Goal: Ask a question

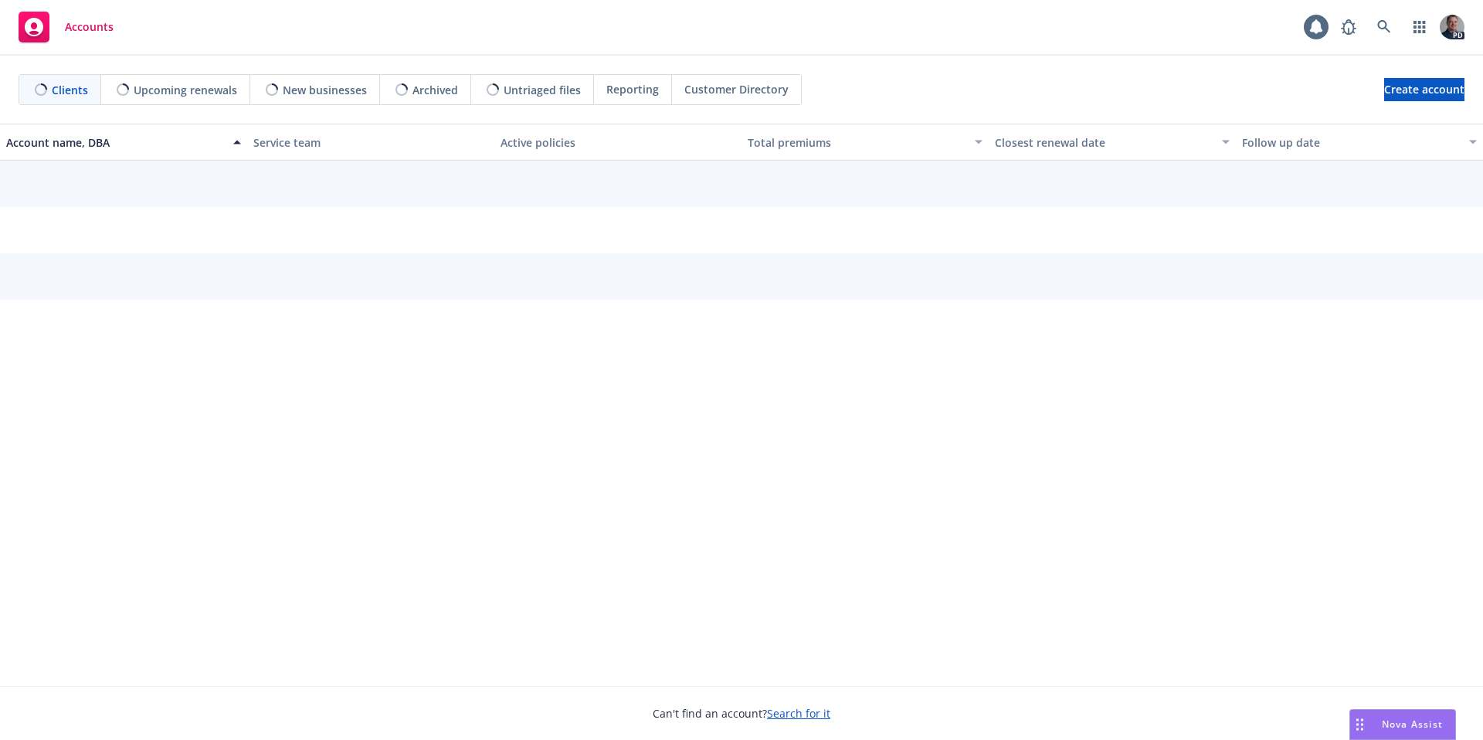
click at [1394, 725] on span "Nova Assist" at bounding box center [1412, 724] width 61 height 13
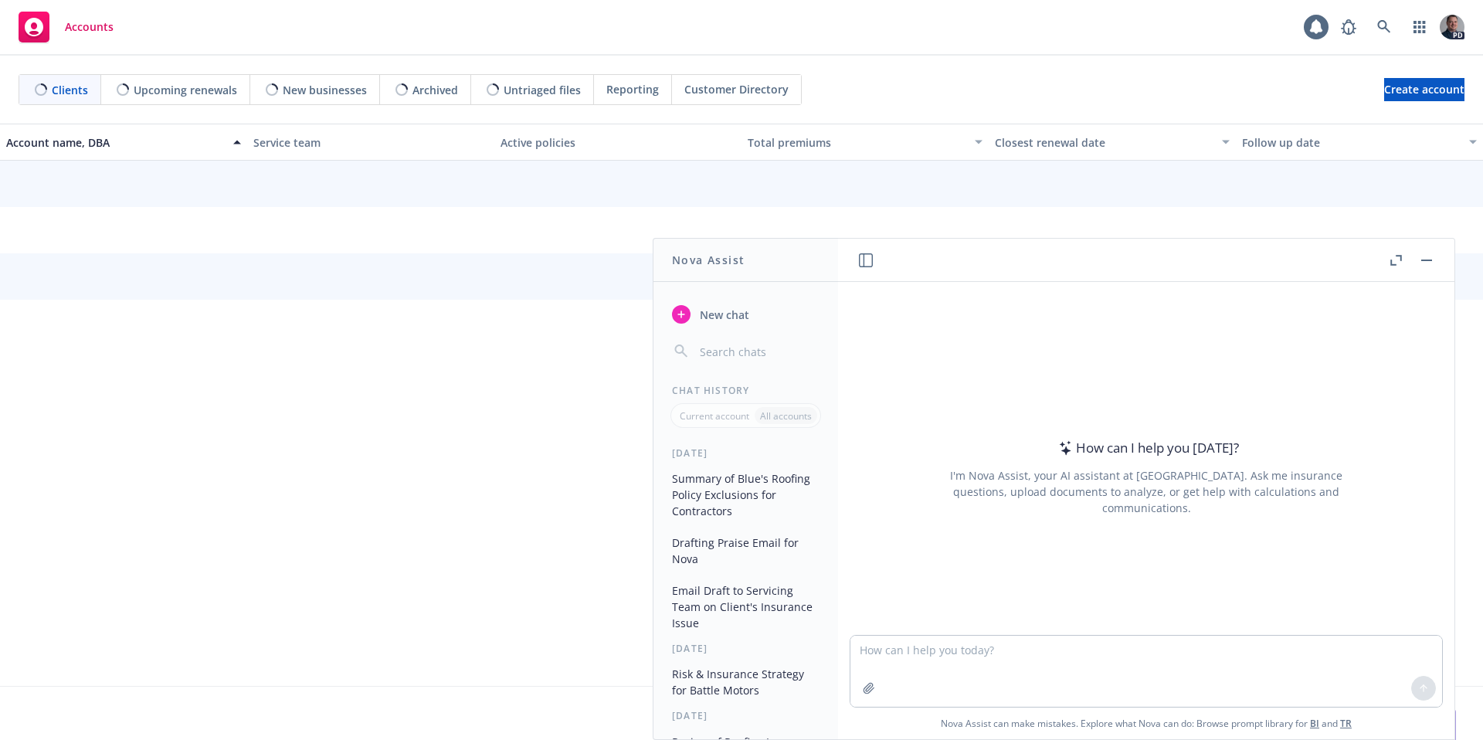
click at [1388, 261] on button "button" at bounding box center [1395, 260] width 19 height 19
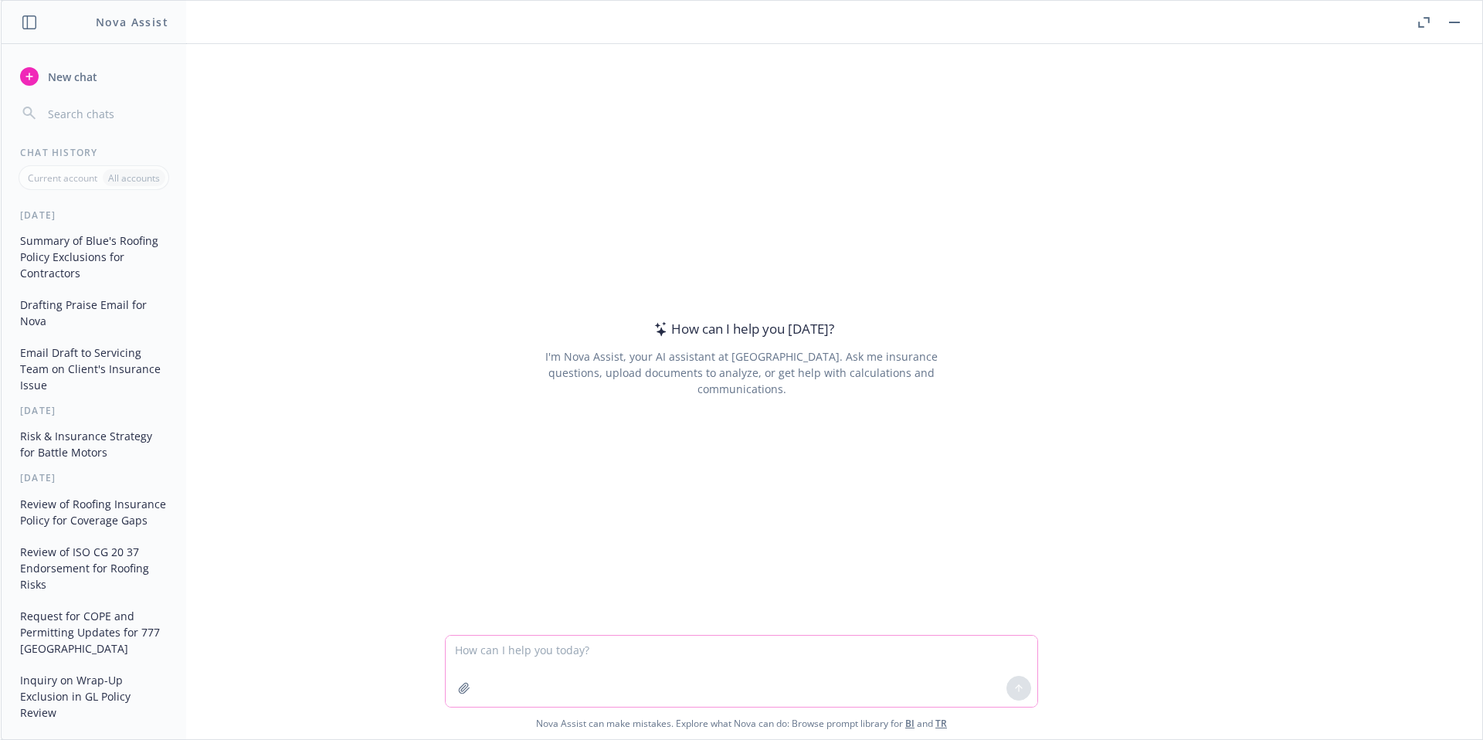
click at [474, 665] on textarea at bounding box center [742, 671] width 592 height 71
click at [476, 655] on textarea at bounding box center [742, 671] width 592 height 71
type textarea "What does being BBB accredited mean ?"
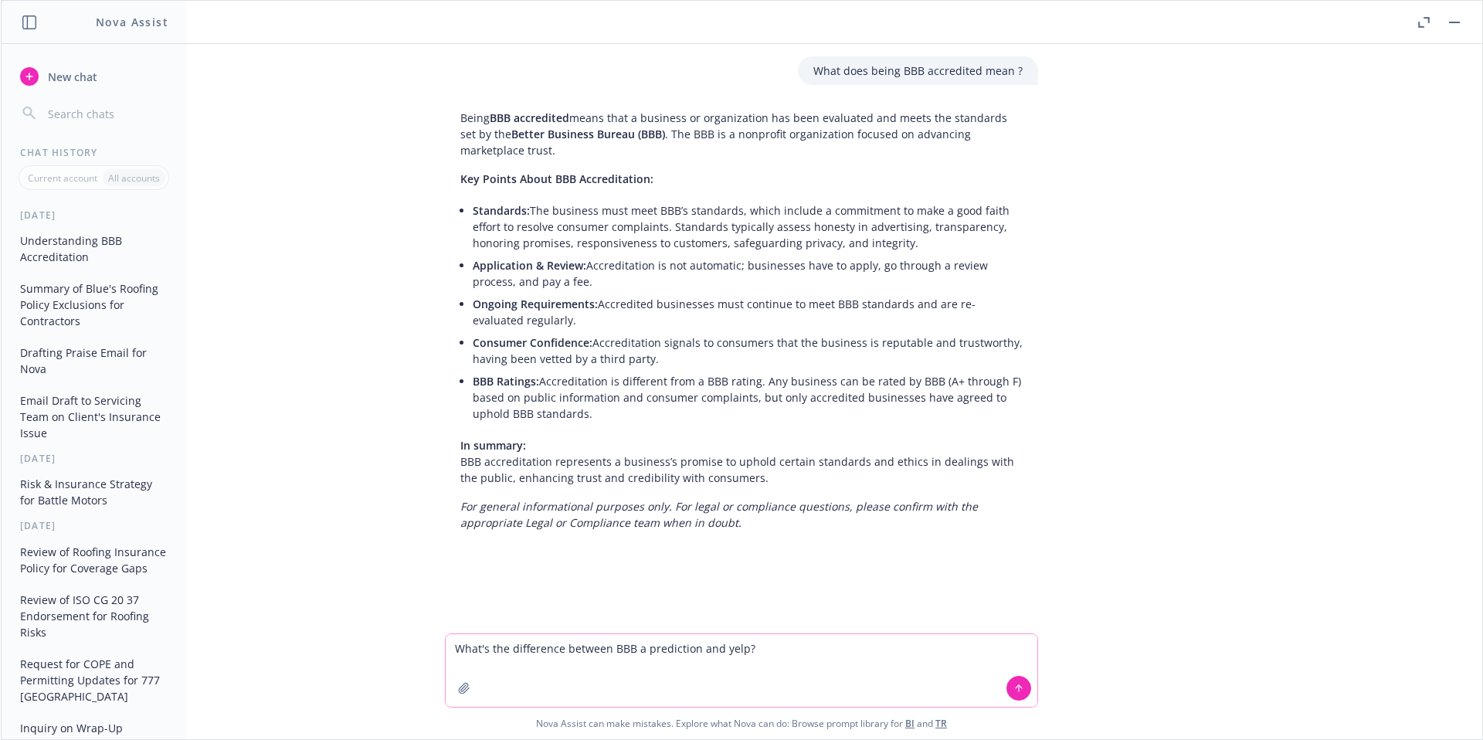
type textarea "What's the difference between BBB a predication and yelp?"
